Goal: Navigation & Orientation: Find specific page/section

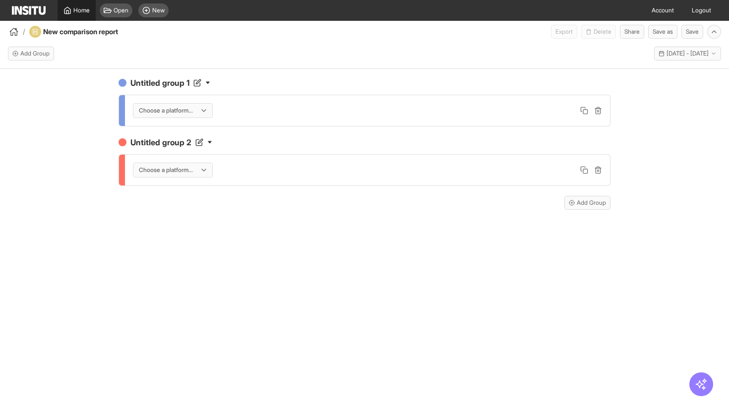
click at [73, 11] on span "Home" at bounding box center [81, 10] width 16 height 8
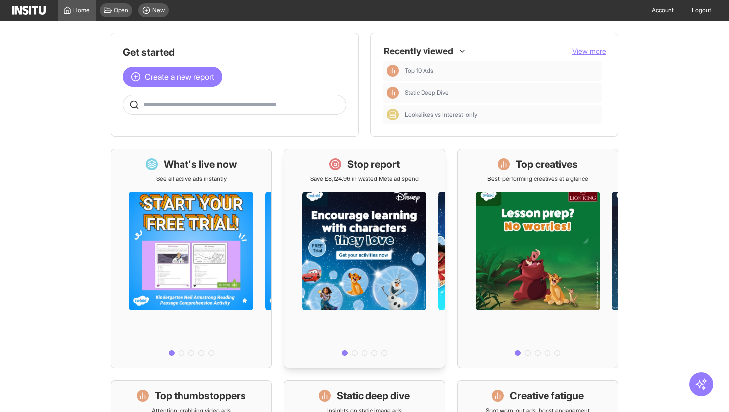
click at [394, 171] on h1 "Stop report" at bounding box center [373, 164] width 53 height 14
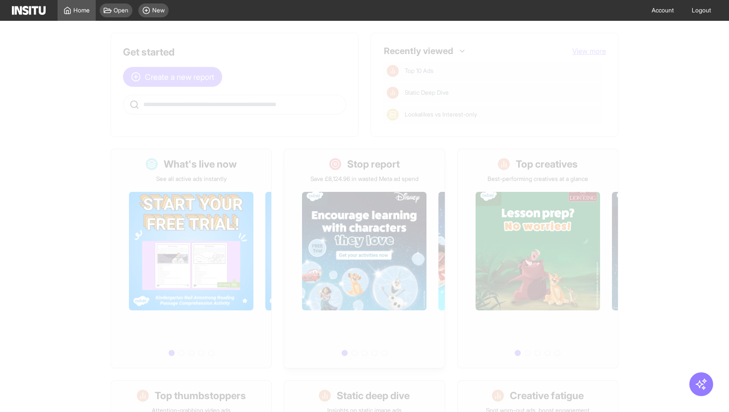
select select "**"
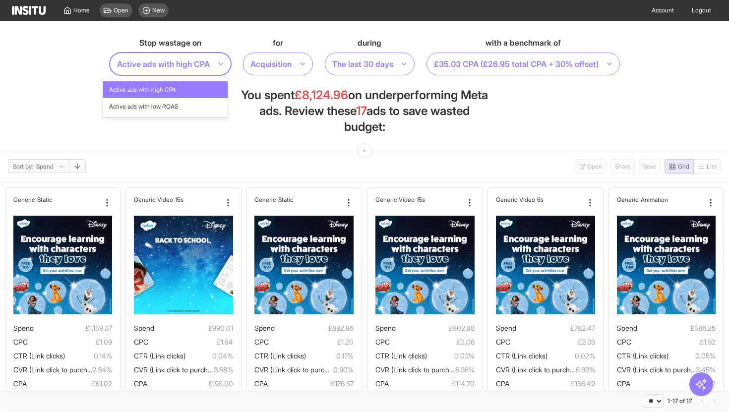
click at [208, 67] on div "Active ads with high CPA" at bounding box center [165, 64] width 99 height 14
click at [209, 67] on div "Active ads with high CPA" at bounding box center [165, 64] width 99 height 14
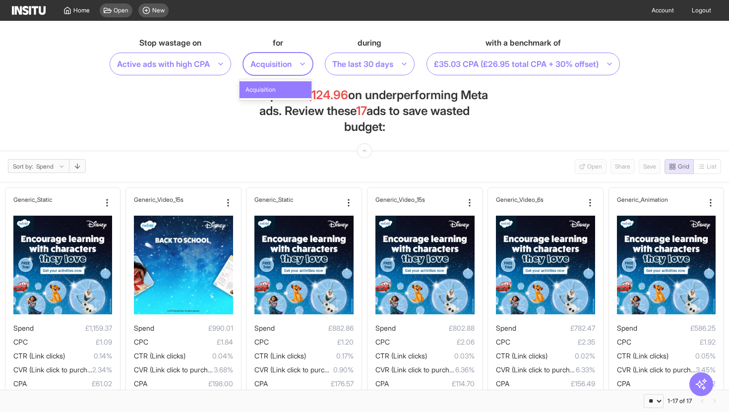
click at [290, 63] on div at bounding box center [271, 64] width 43 height 14
click at [355, 61] on div at bounding box center [362, 64] width 63 height 14
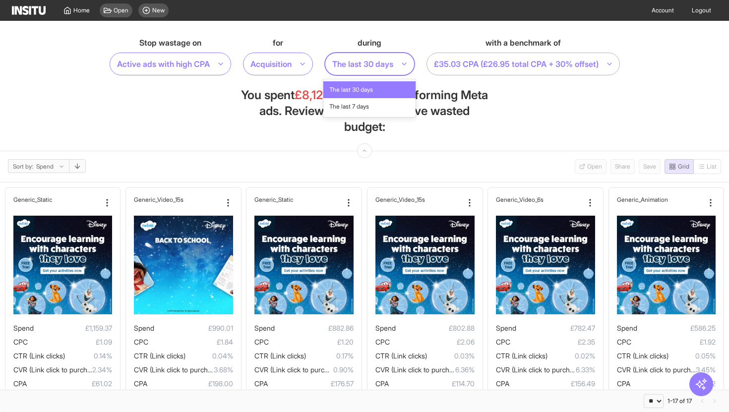
click at [469, 64] on div at bounding box center [516, 64] width 167 height 14
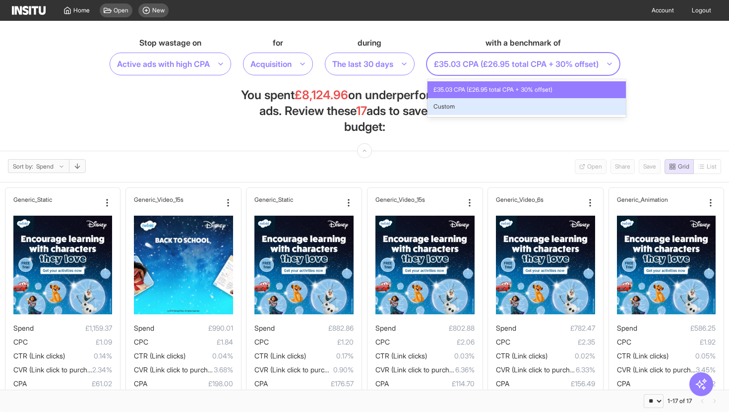
click at [589, 107] on span "Custom" at bounding box center [527, 106] width 187 height 9
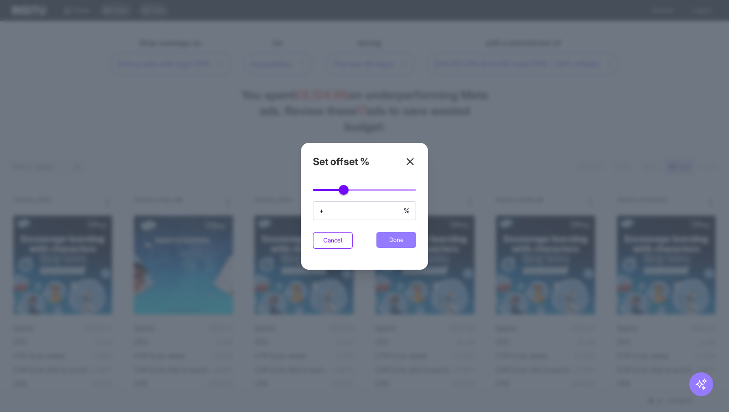
click at [409, 159] on icon at bounding box center [410, 162] width 12 height 12
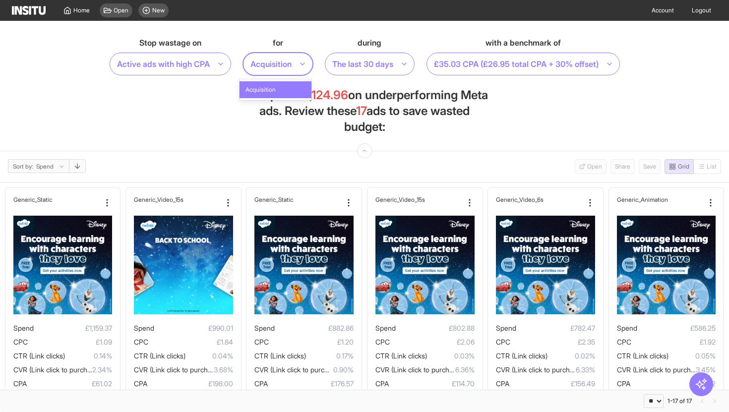
click at [284, 60] on div at bounding box center [271, 64] width 43 height 14
click at [208, 118] on section "Stop wastage on Active ads with high CPA for Acquisition during The last 30 day…" at bounding box center [364, 86] width 729 height 130
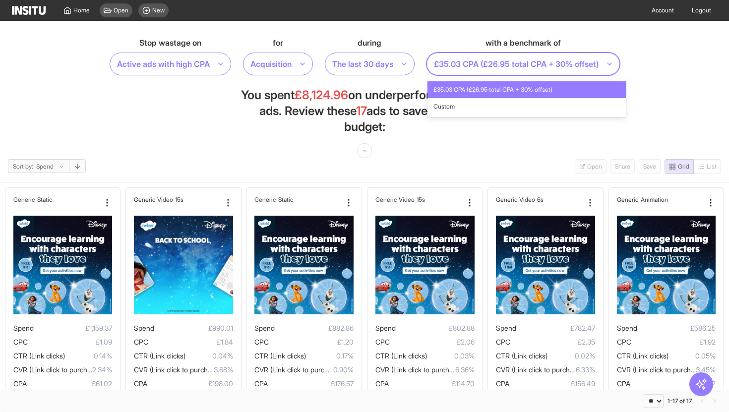
click at [502, 67] on div at bounding box center [516, 64] width 167 height 14
click at [492, 111] on span "Custom" at bounding box center [527, 106] width 187 height 9
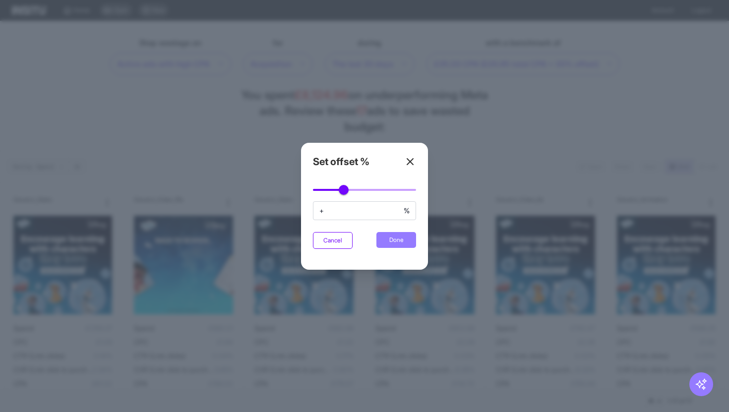
click at [411, 162] on line at bounding box center [410, 162] width 6 height 6
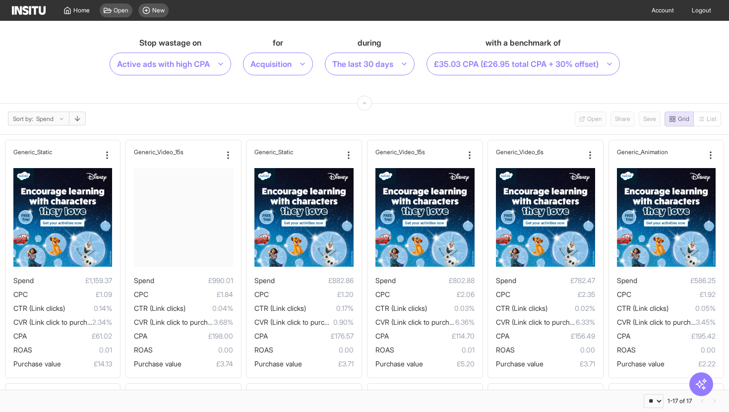
select select "**"
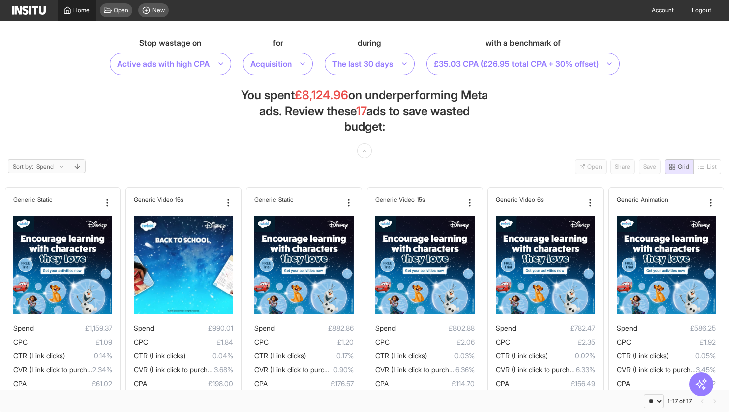
click at [81, 18] on link "Home" at bounding box center [77, 10] width 38 height 21
